Goal: Transaction & Acquisition: Purchase product/service

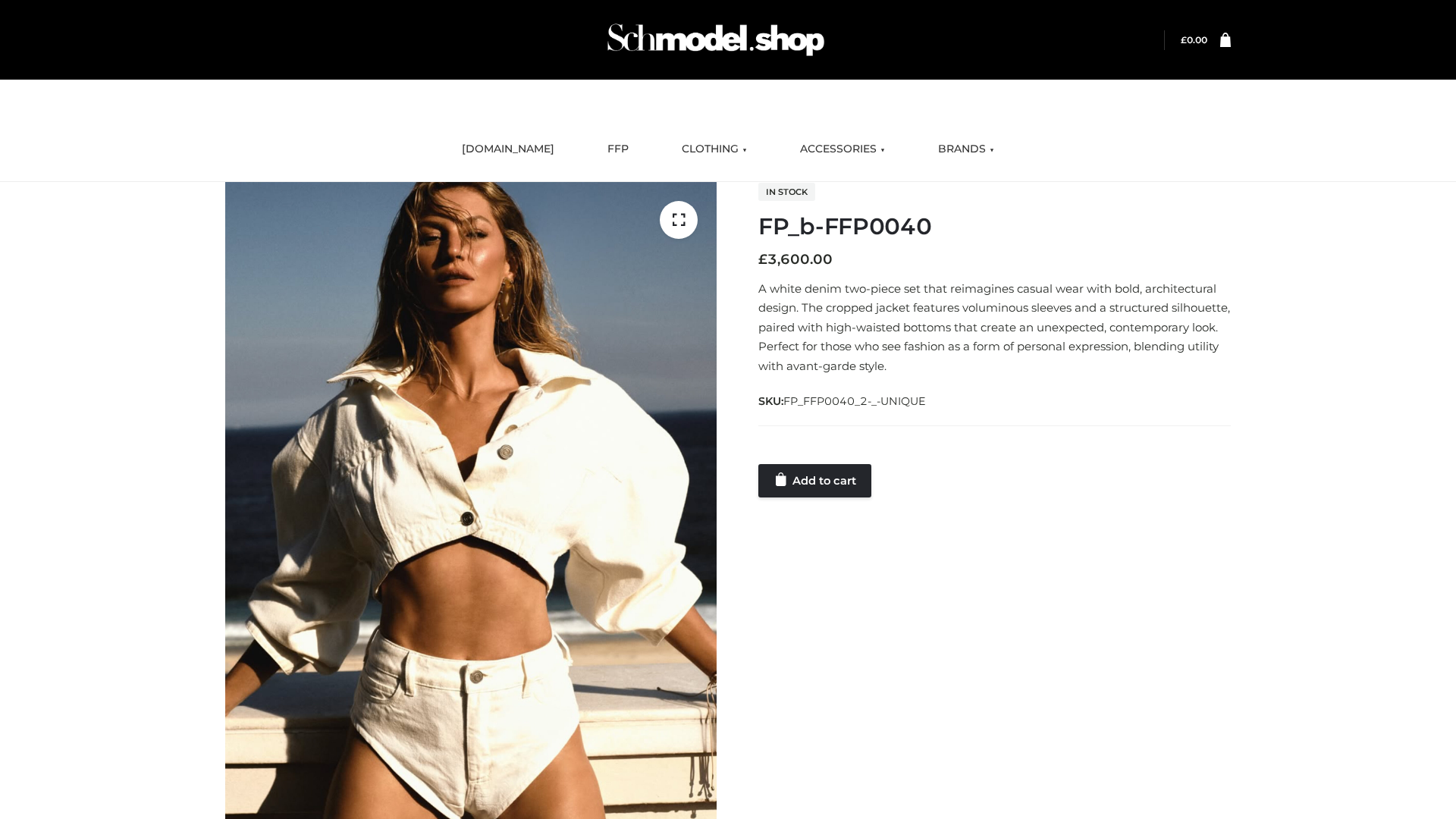
click at [816, 480] on link "Add to cart" at bounding box center [814, 481] width 113 height 33
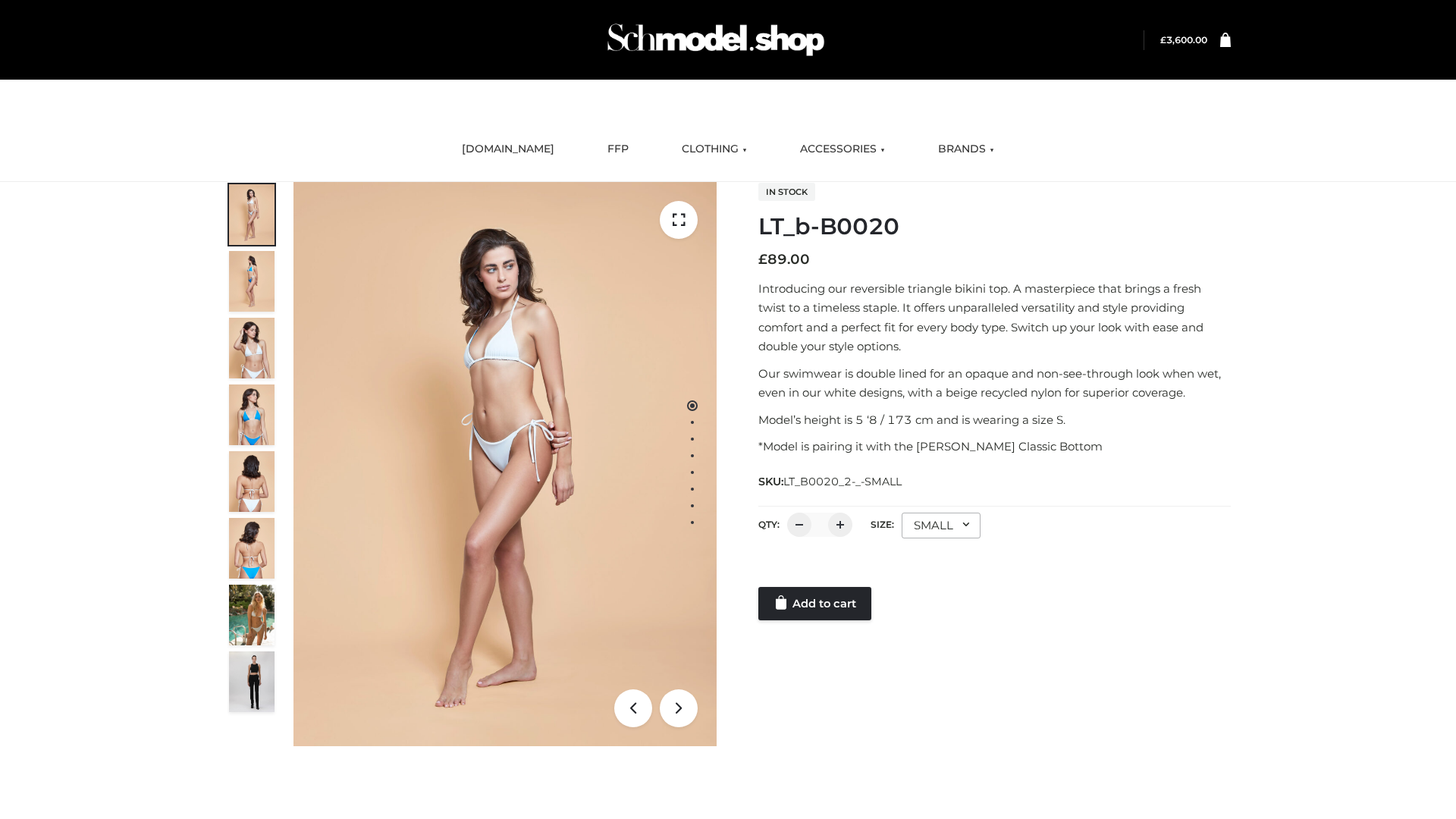
click at [816, 603] on link "Add to cart" at bounding box center [814, 603] width 113 height 33
